Goal: Task Accomplishment & Management: Complete application form

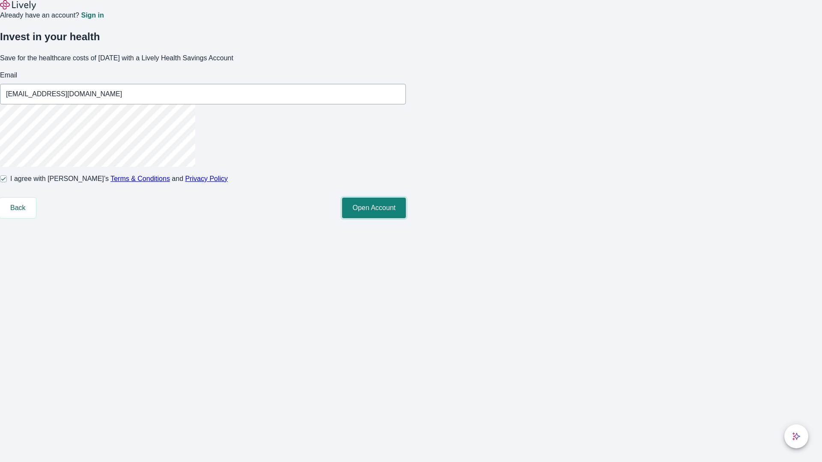
click at [406, 218] on button "Open Account" at bounding box center [374, 208] width 64 height 21
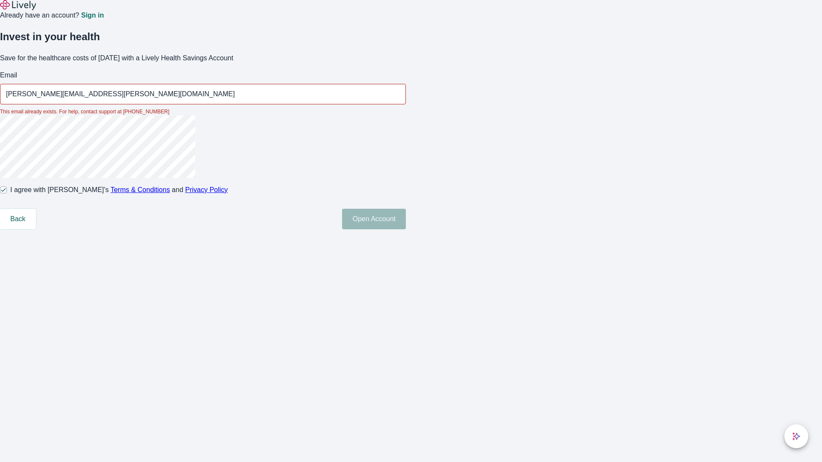
type input "[PERSON_NAME][EMAIL_ADDRESS][PERSON_NAME][DOMAIN_NAME]"
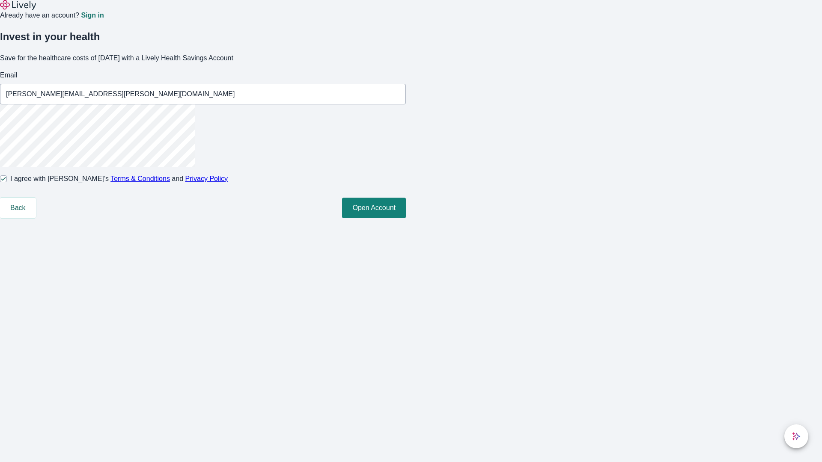
click at [7, 182] on input "I agree with Lively’s Terms & Conditions and Privacy Policy" at bounding box center [3, 179] width 7 height 7
checkbox input "false"
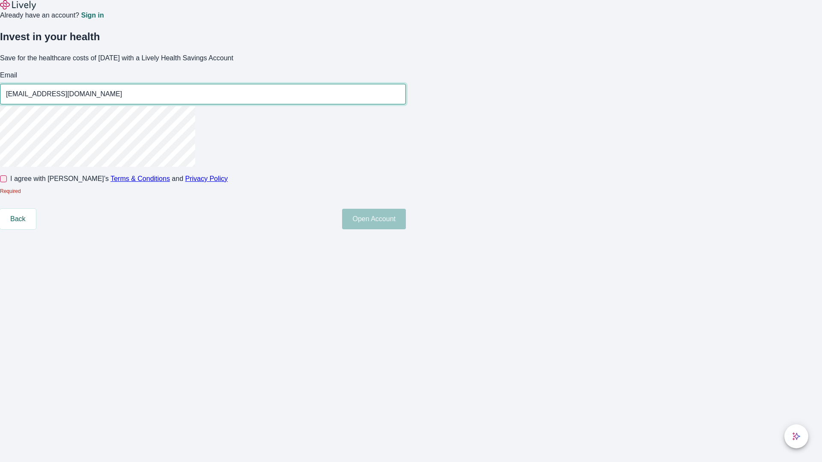
type input "[EMAIL_ADDRESS][DOMAIN_NAME]"
click at [7, 182] on input "I agree with Lively’s Terms & Conditions and Privacy Policy" at bounding box center [3, 179] width 7 height 7
checkbox input "true"
click at [406, 229] on button "Open Account" at bounding box center [374, 219] width 64 height 21
